Goal: Transaction & Acquisition: Purchase product/service

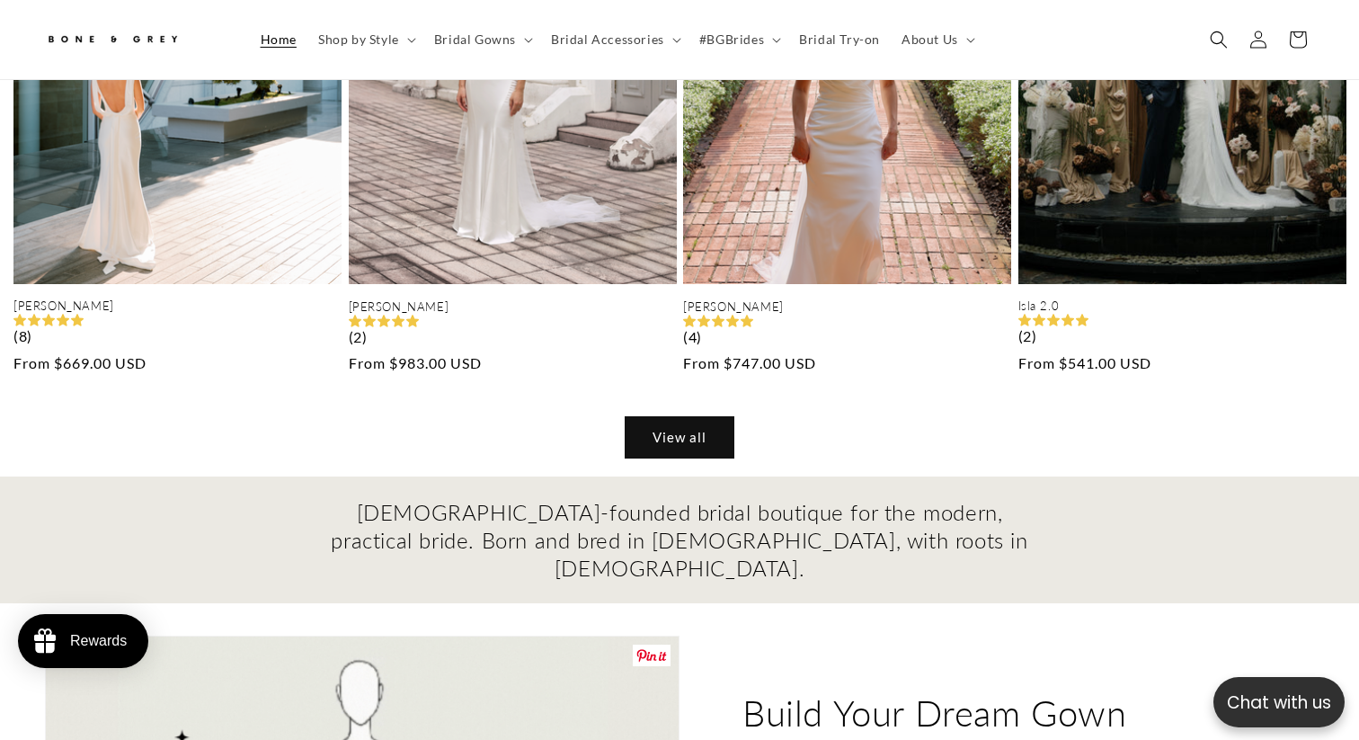
scroll to position [1471, 0]
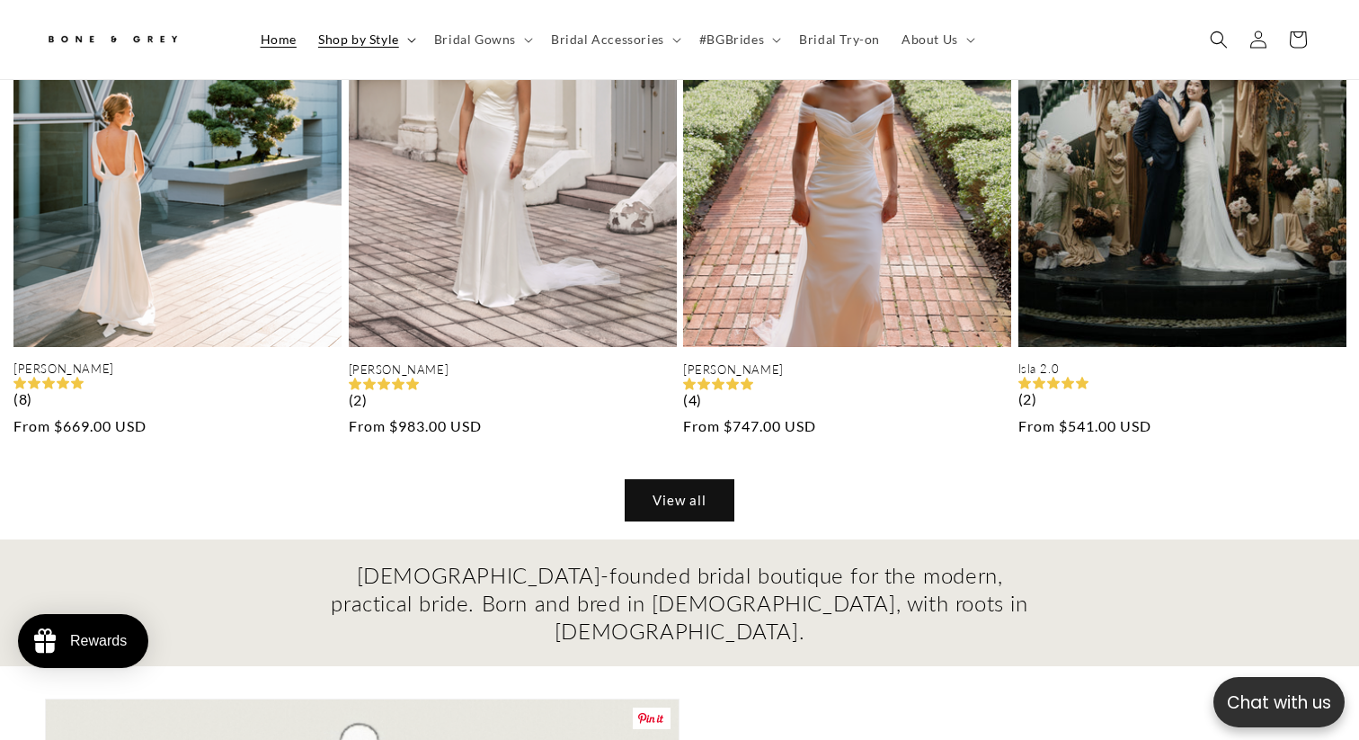
click at [374, 37] on span "Shop by Style" at bounding box center [358, 39] width 81 height 16
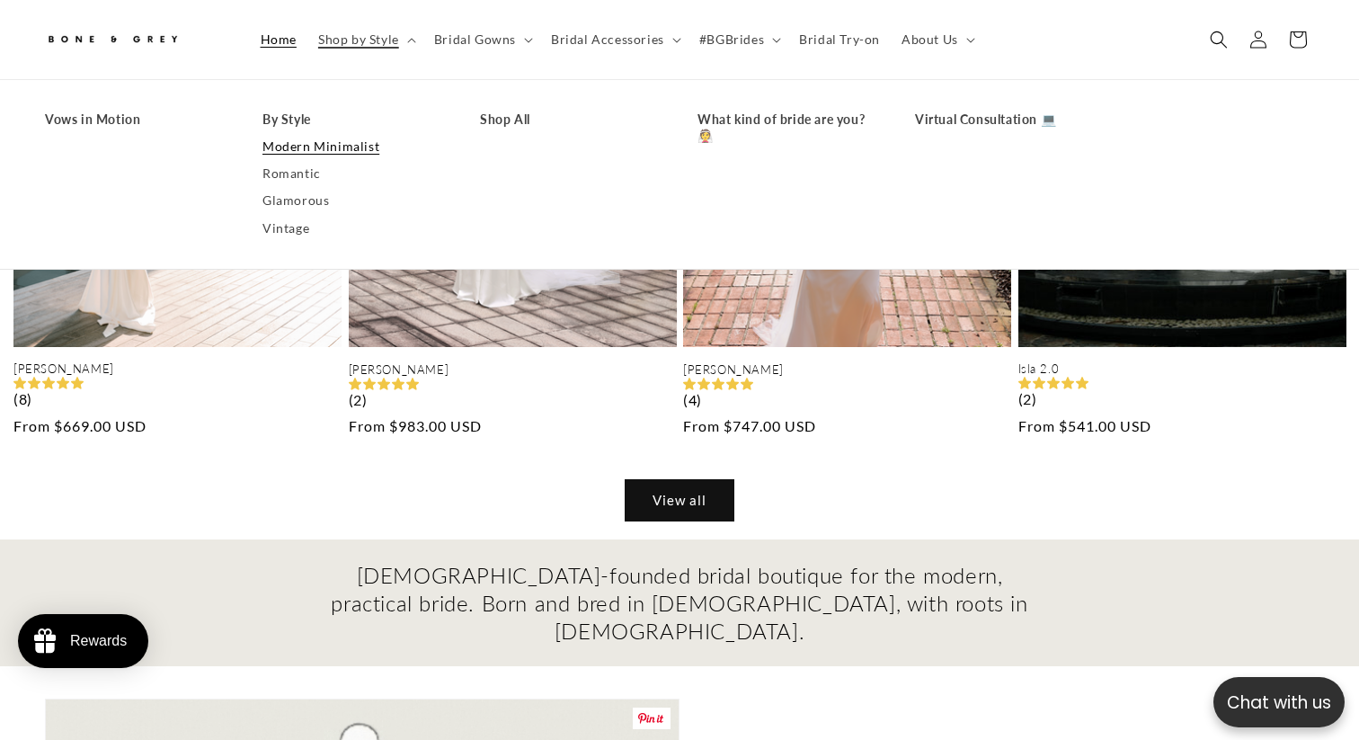
scroll to position [0, 463]
click at [309, 144] on link "Modern Minimalist" at bounding box center [353, 146] width 182 height 27
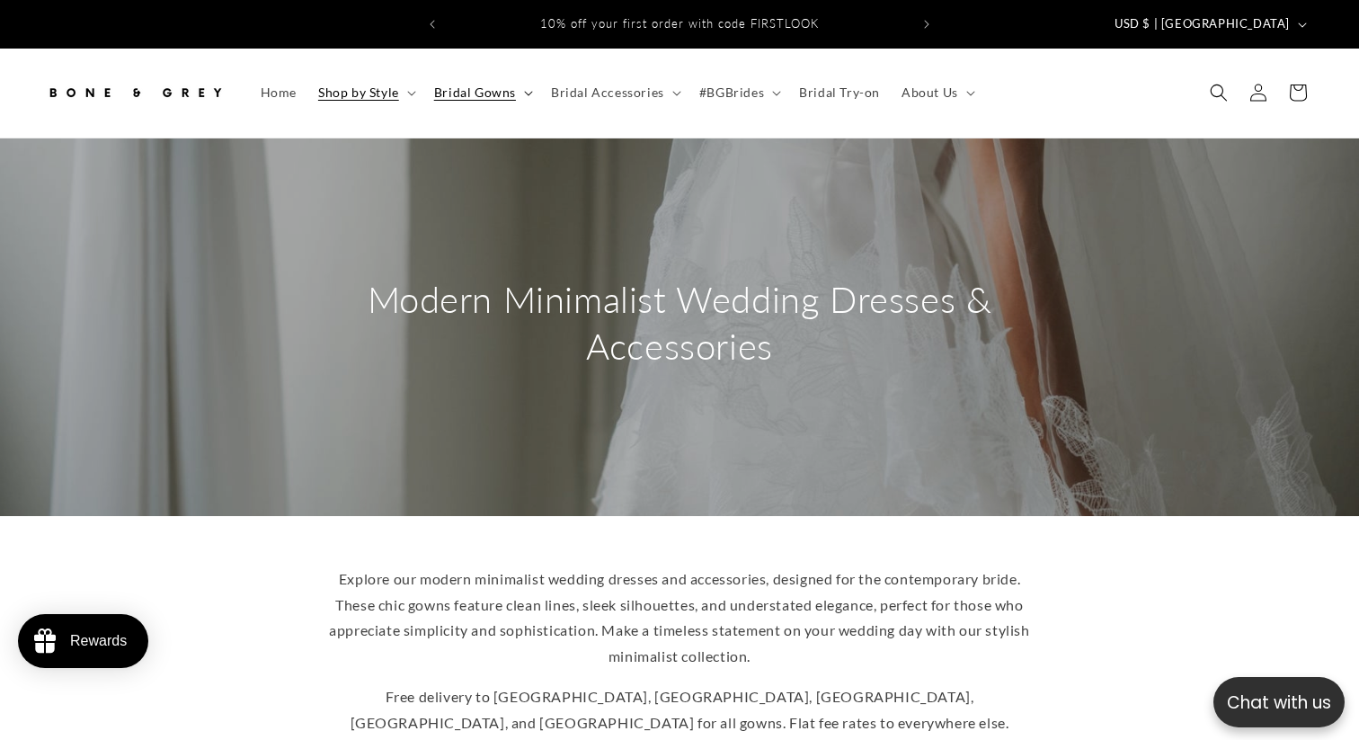
click at [531, 80] on summary "Bridal Gowns" at bounding box center [481, 93] width 117 height 38
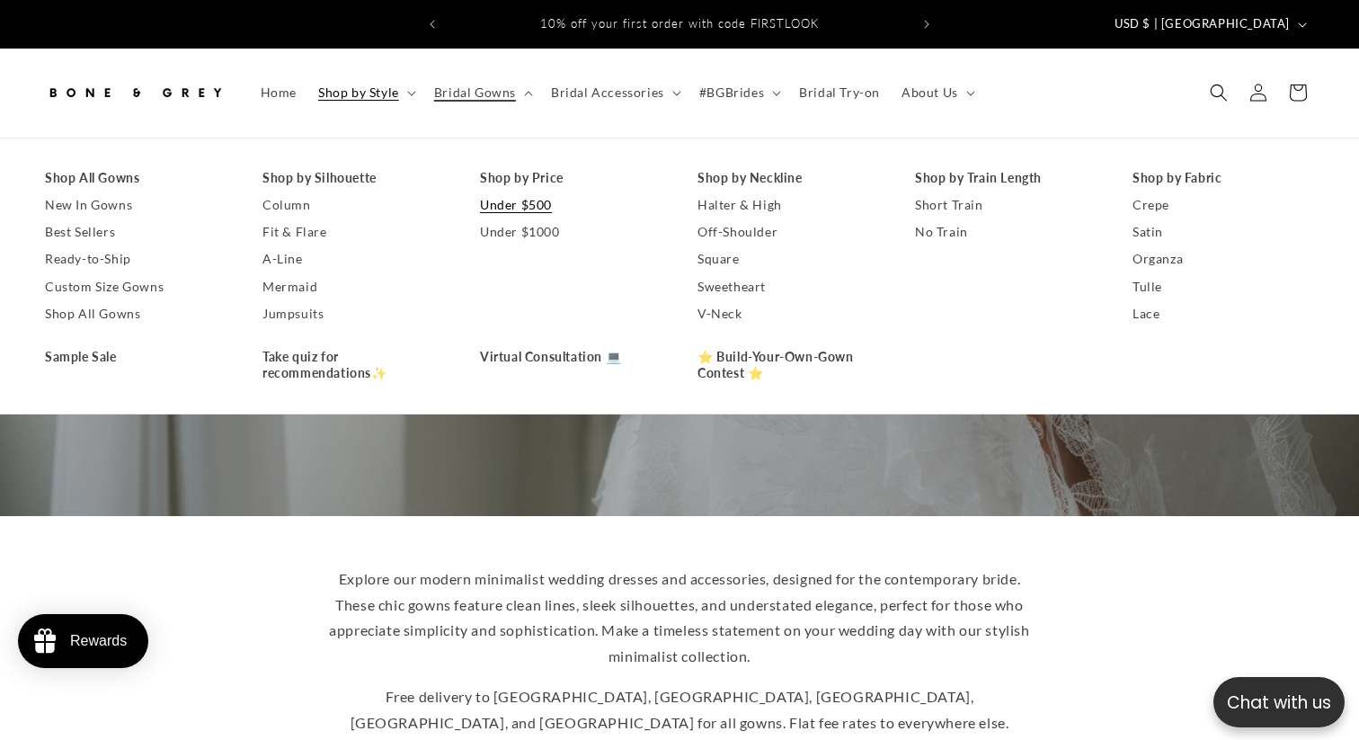
click at [532, 193] on link "Under $500" at bounding box center [571, 204] width 182 height 27
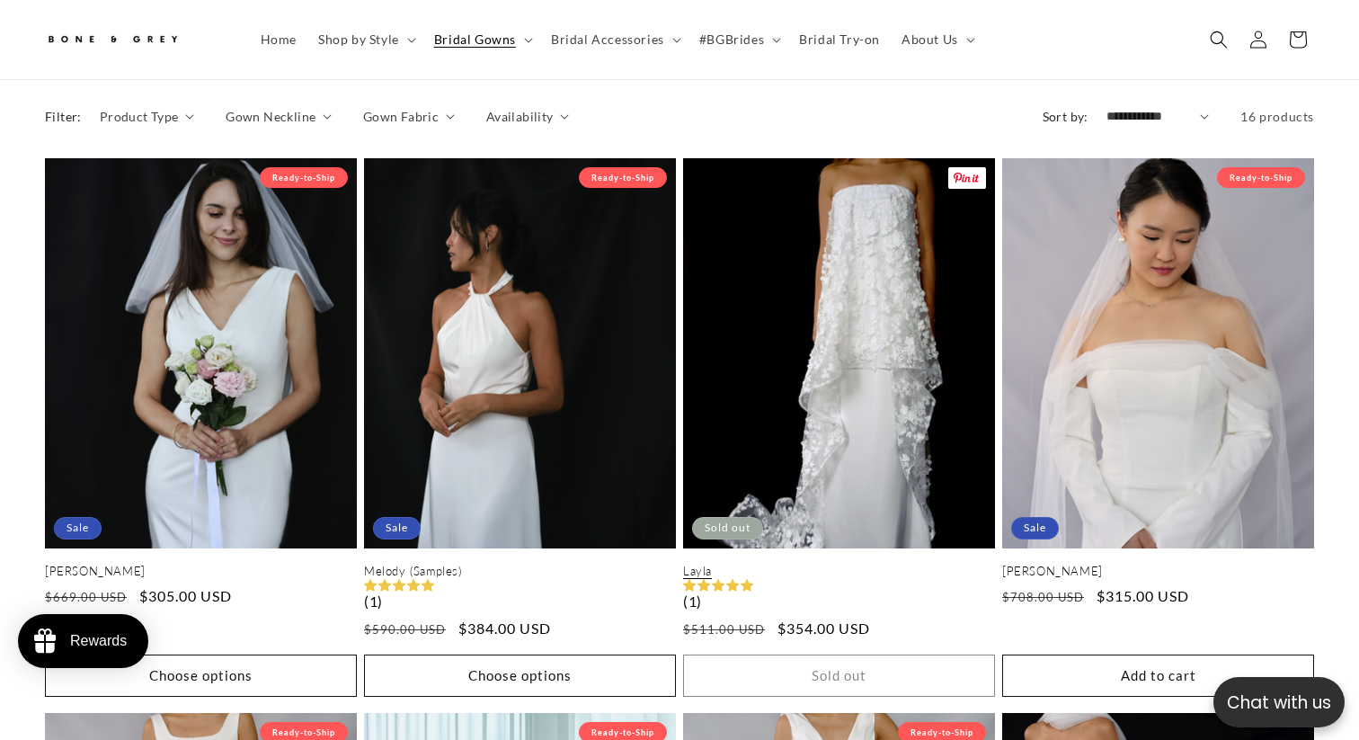
scroll to position [0, 925]
click at [829, 563] on link "Layla" at bounding box center [839, 570] width 312 height 15
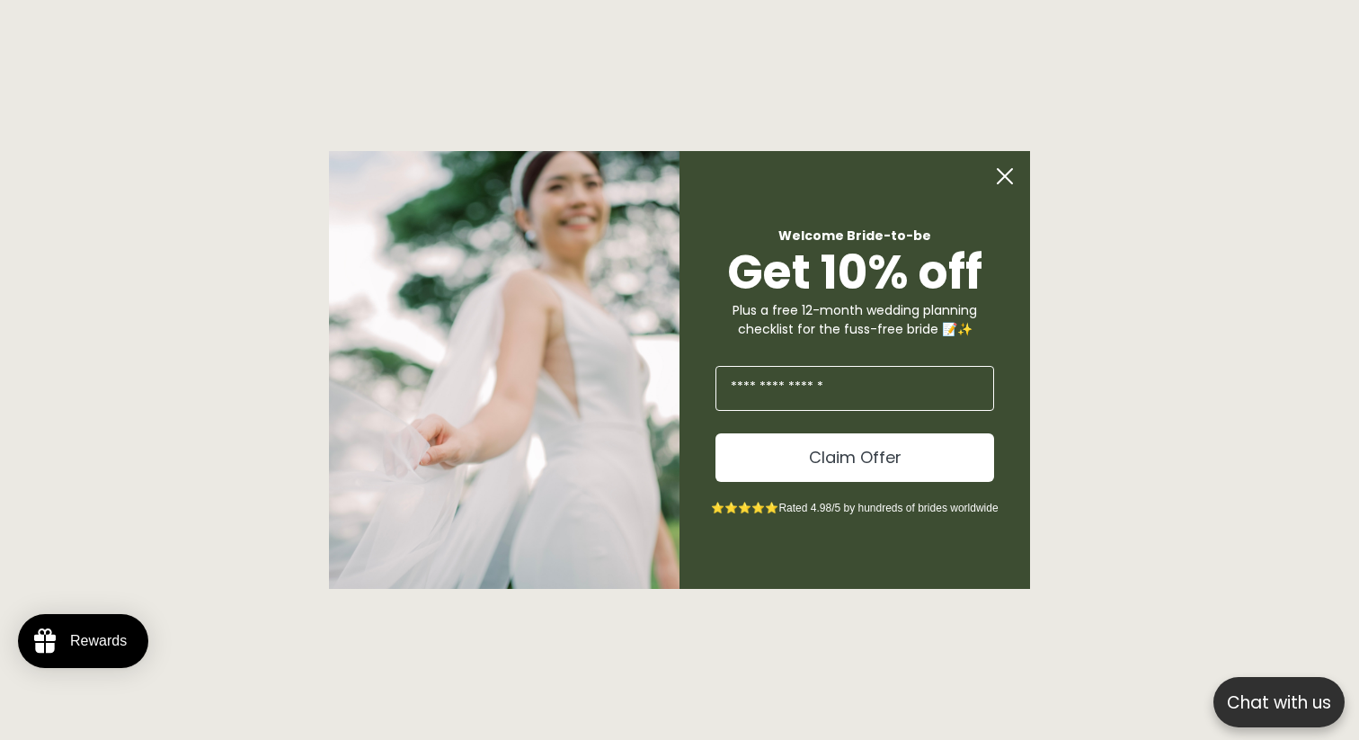
scroll to position [0, 925]
click at [840, 394] on input "Enter Your Email" at bounding box center [854, 388] width 279 height 45
type input "**********"
click at [846, 462] on button "Claim Offer" at bounding box center [854, 457] width 279 height 49
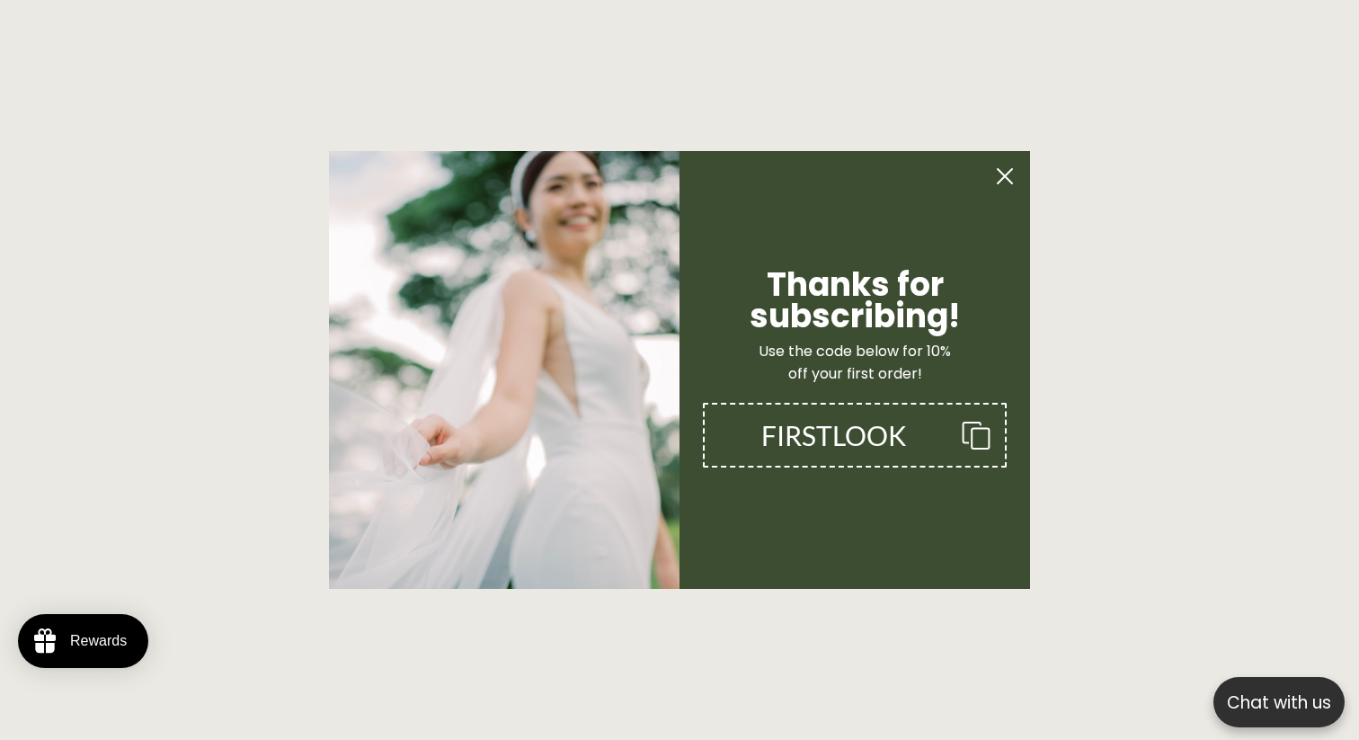
click at [952, 443] on icon "Copy coupon code" at bounding box center [968, 435] width 43 height 29
click at [1005, 181] on circle "Close dialog" at bounding box center [1005, 176] width 34 height 34
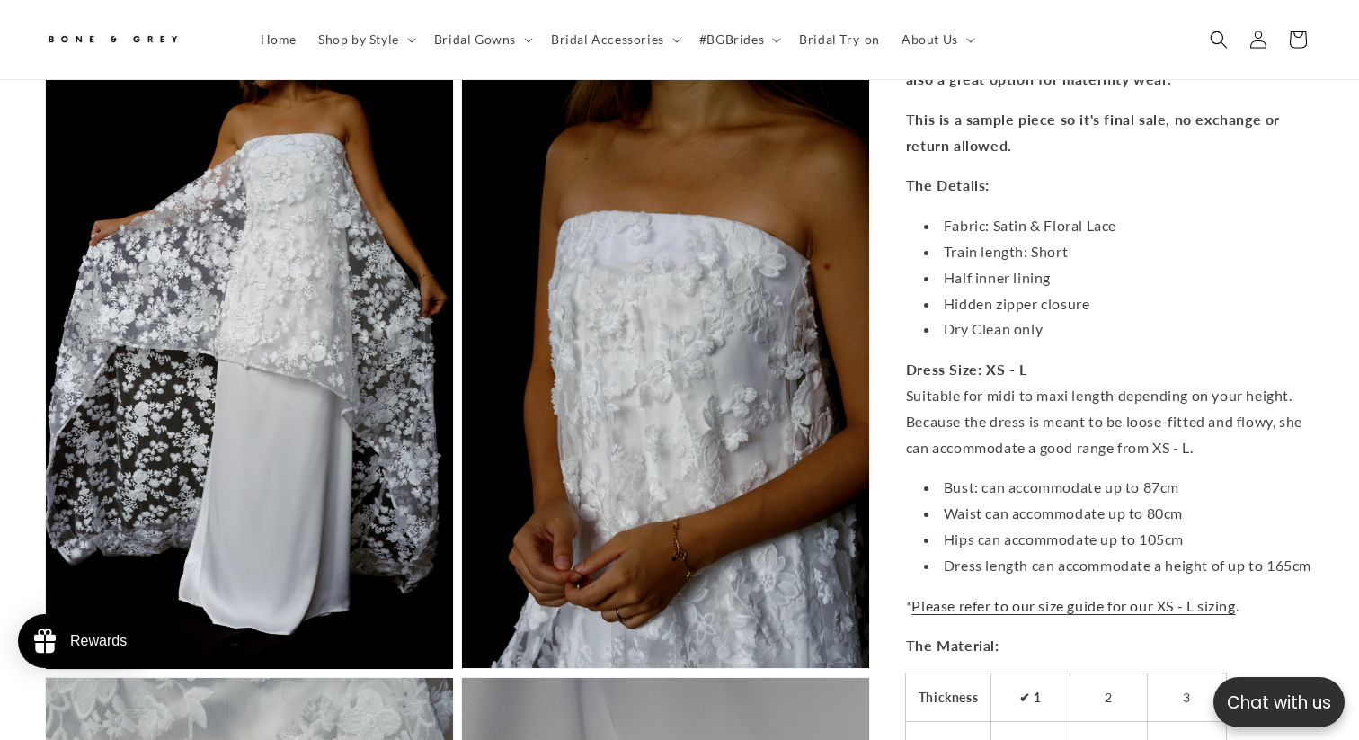
scroll to position [1997, 0]
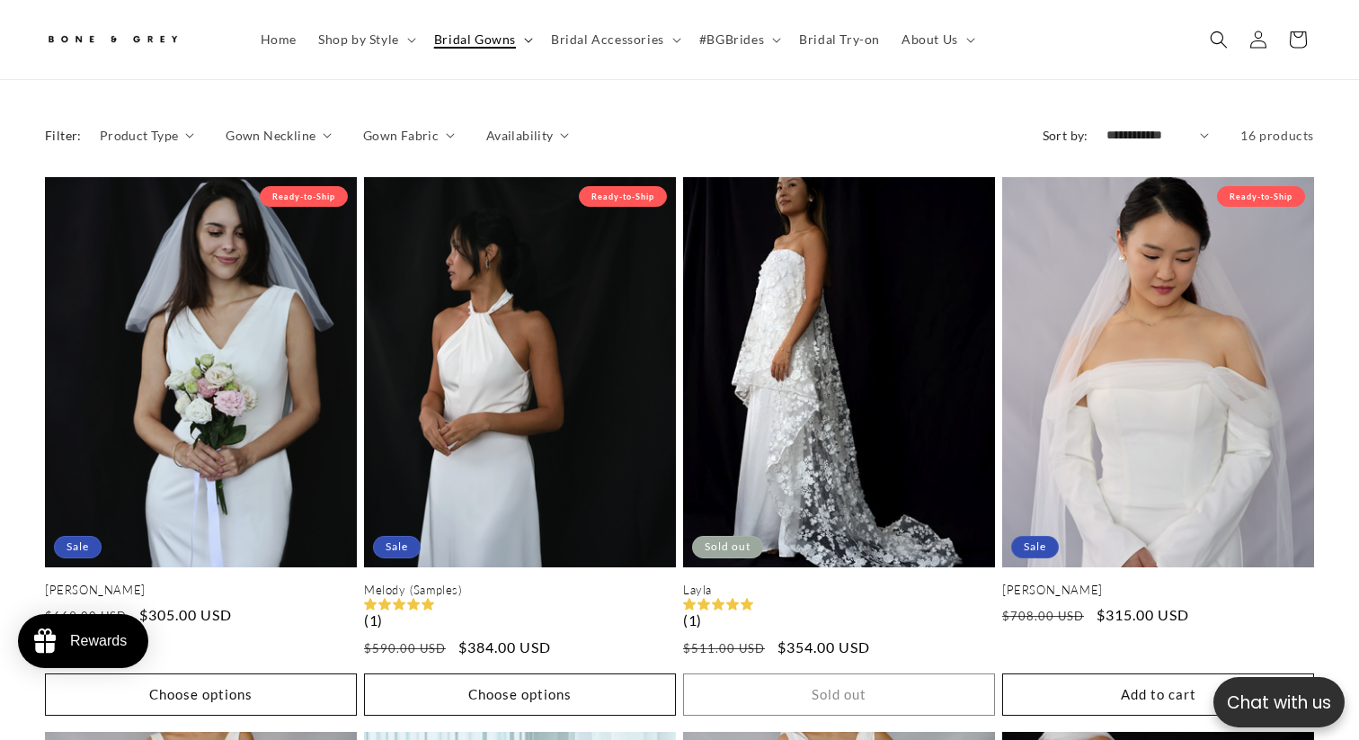
click at [521, 29] on summary "Bridal Gowns" at bounding box center [481, 40] width 117 height 38
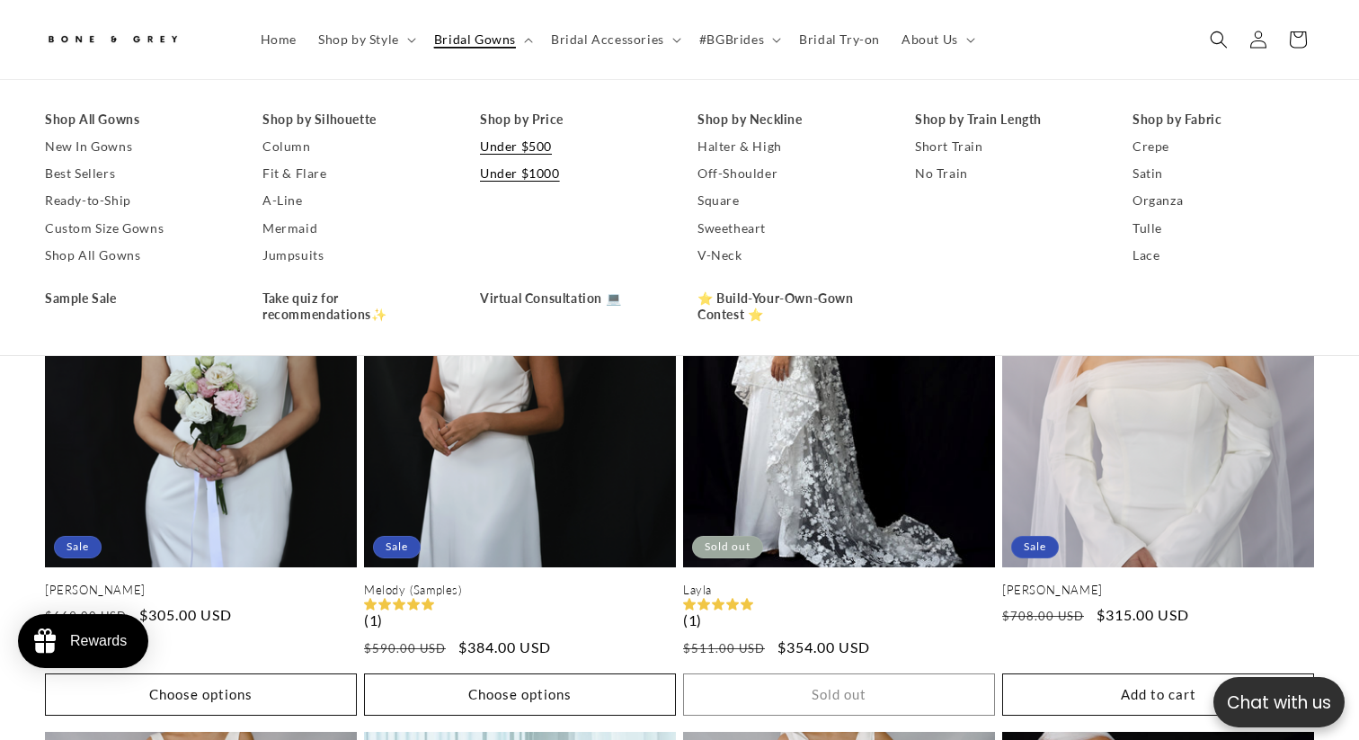
click at [549, 180] on link "Under $1000" at bounding box center [571, 173] width 182 height 27
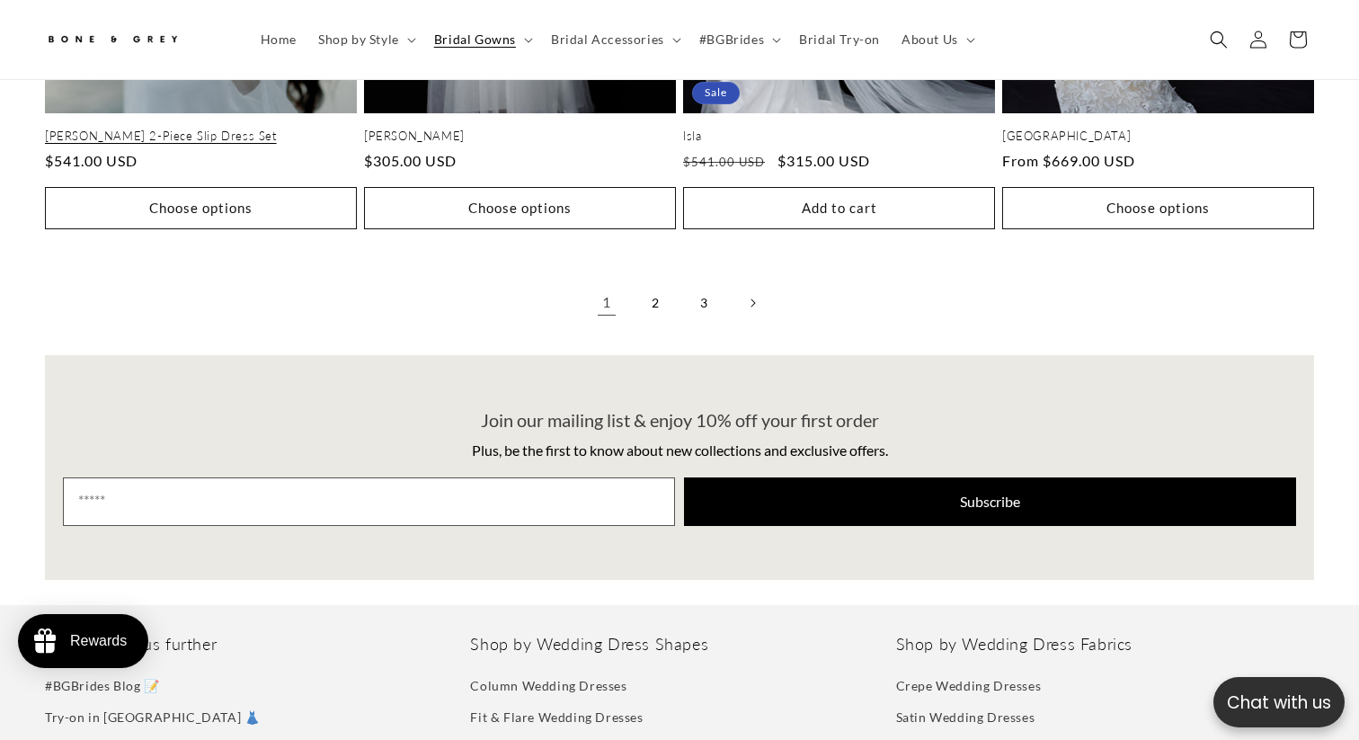
scroll to position [4081, 0]
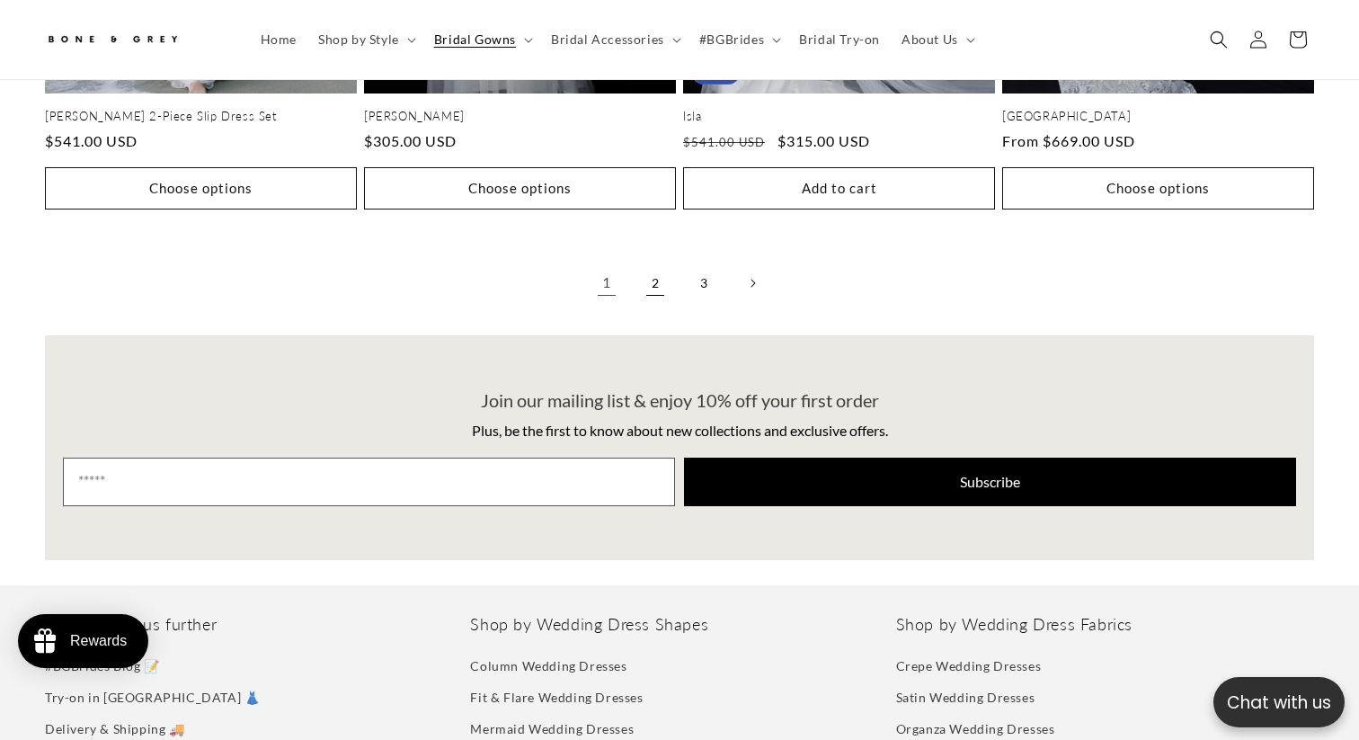
click at [661, 263] on link "2" at bounding box center [655, 283] width 40 height 40
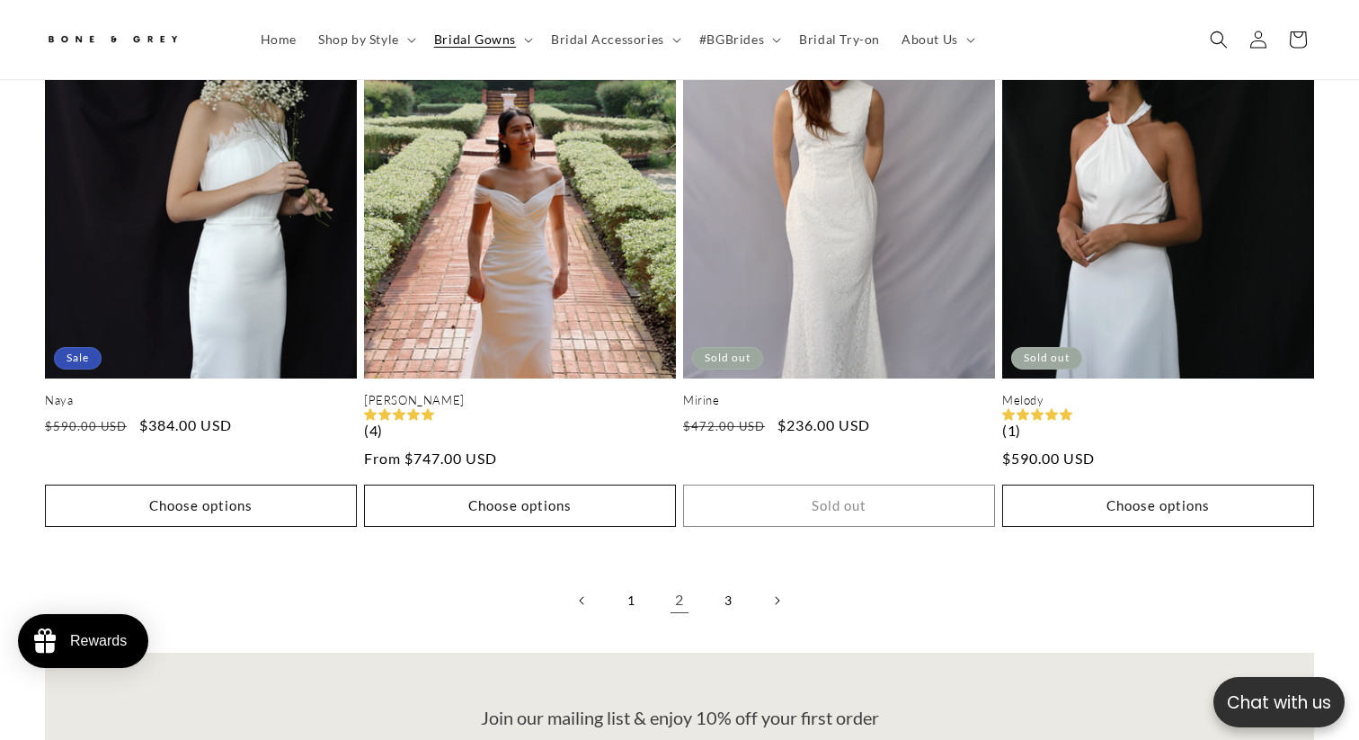
scroll to position [3905, 0]
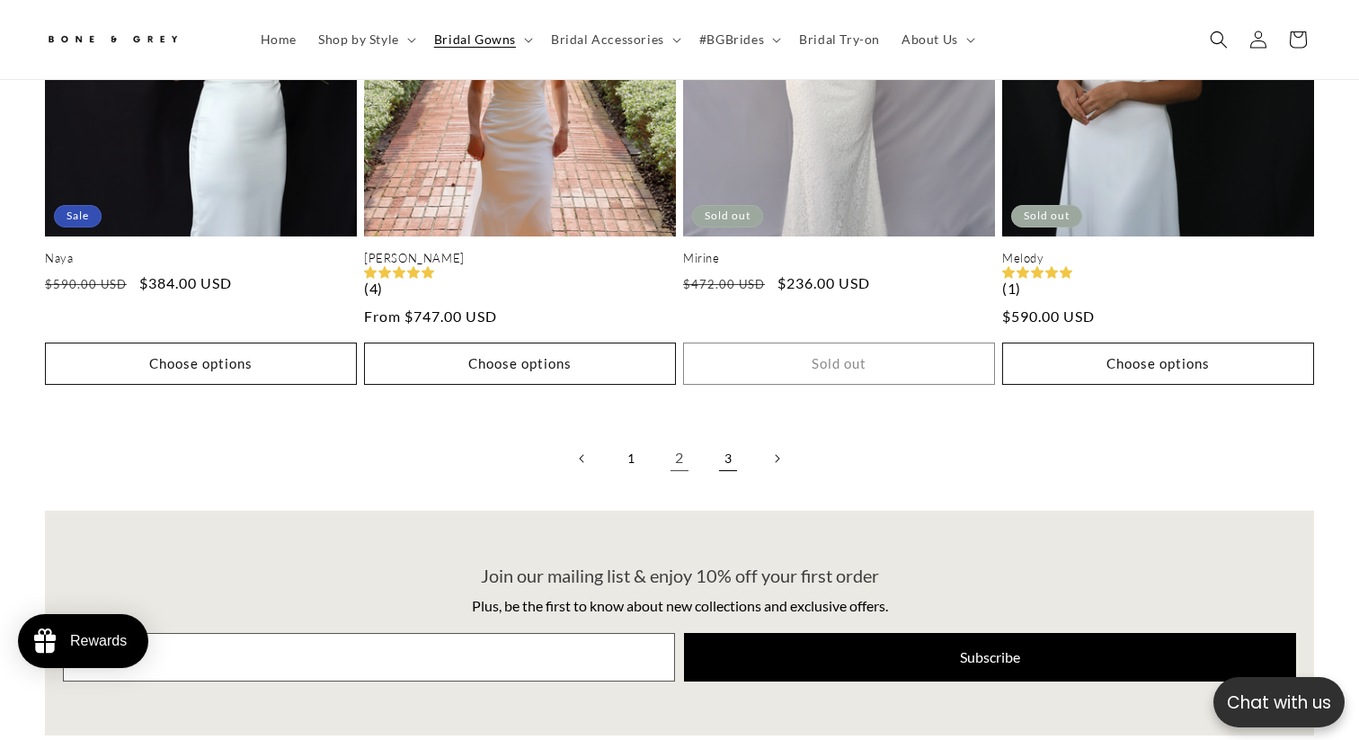
click at [728, 439] on link "3" at bounding box center [728, 459] width 40 height 40
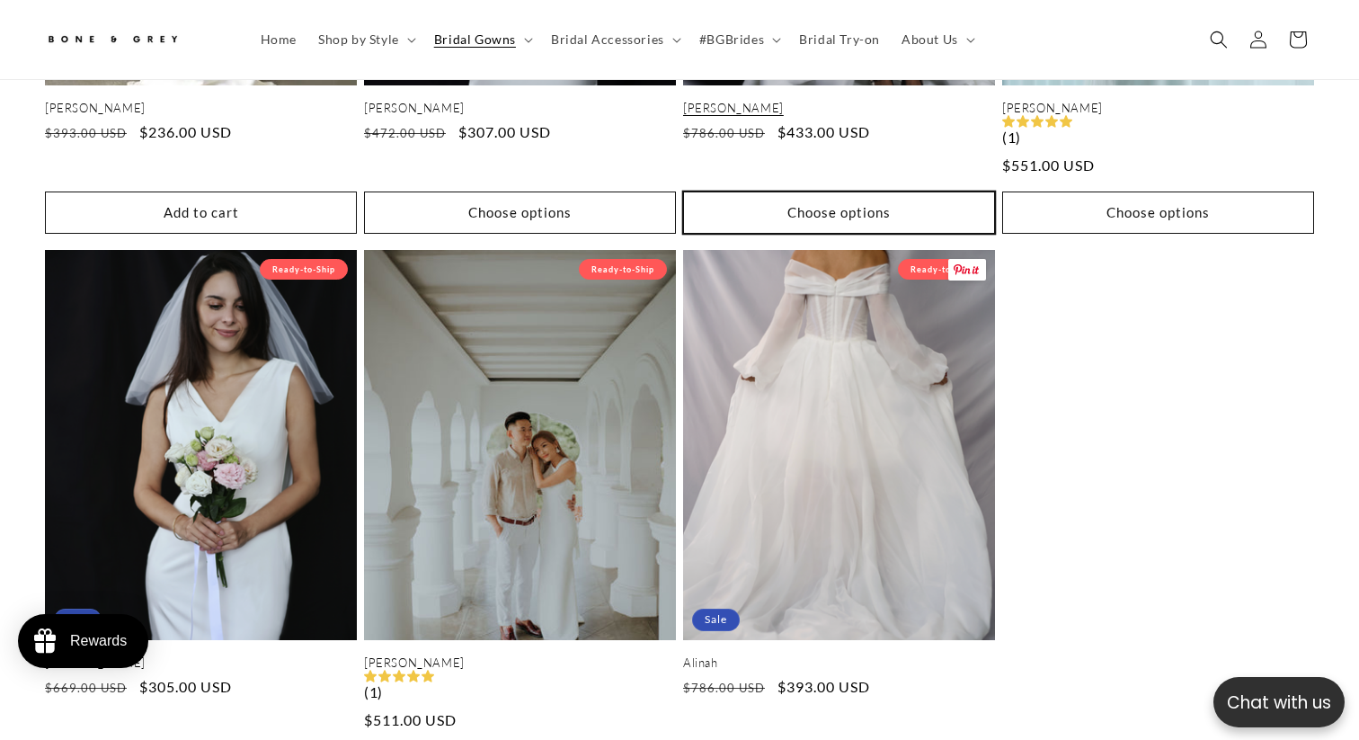
scroll to position [1374, 0]
